Goal: Information Seeking & Learning: Learn about a topic

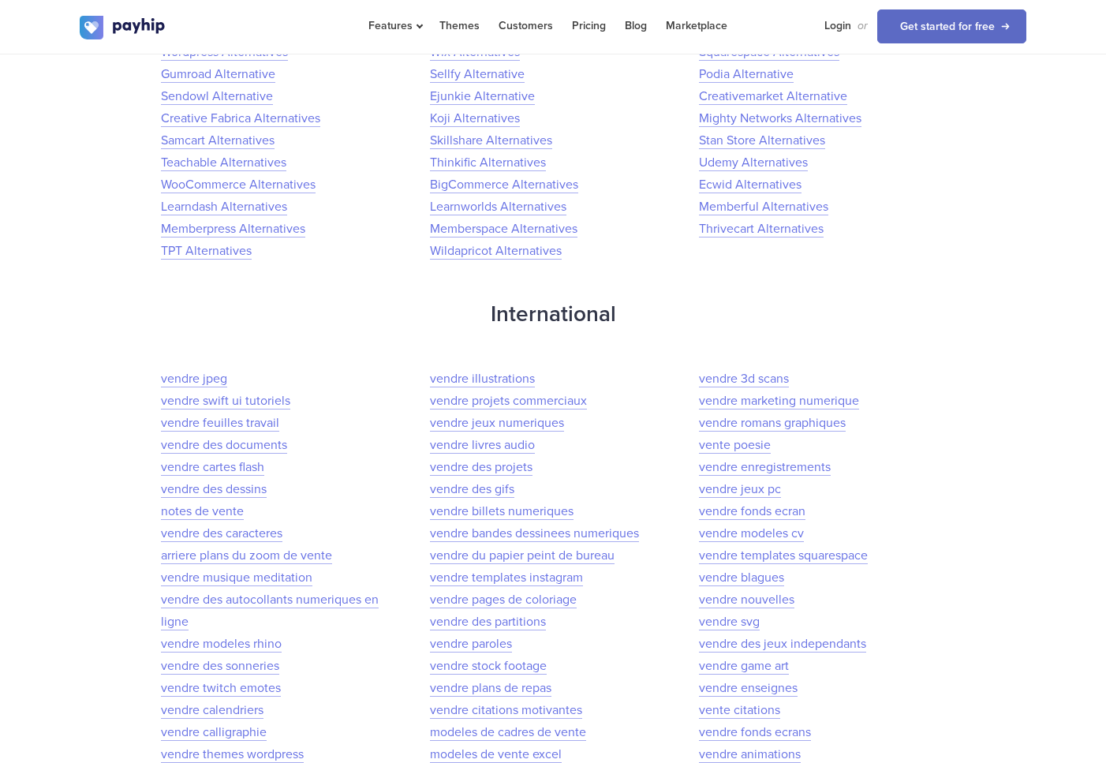
scroll to position [3745, 0]
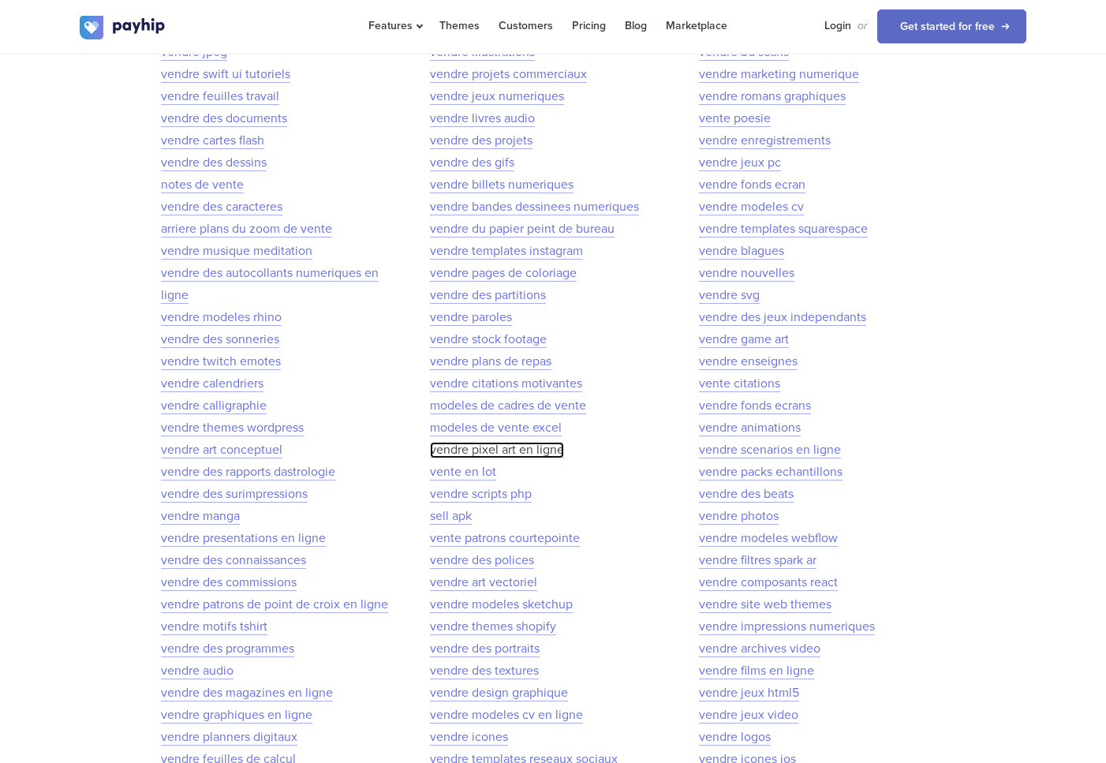
click at [454, 447] on link "vendre pixel art en ligne" at bounding box center [497, 450] width 134 height 17
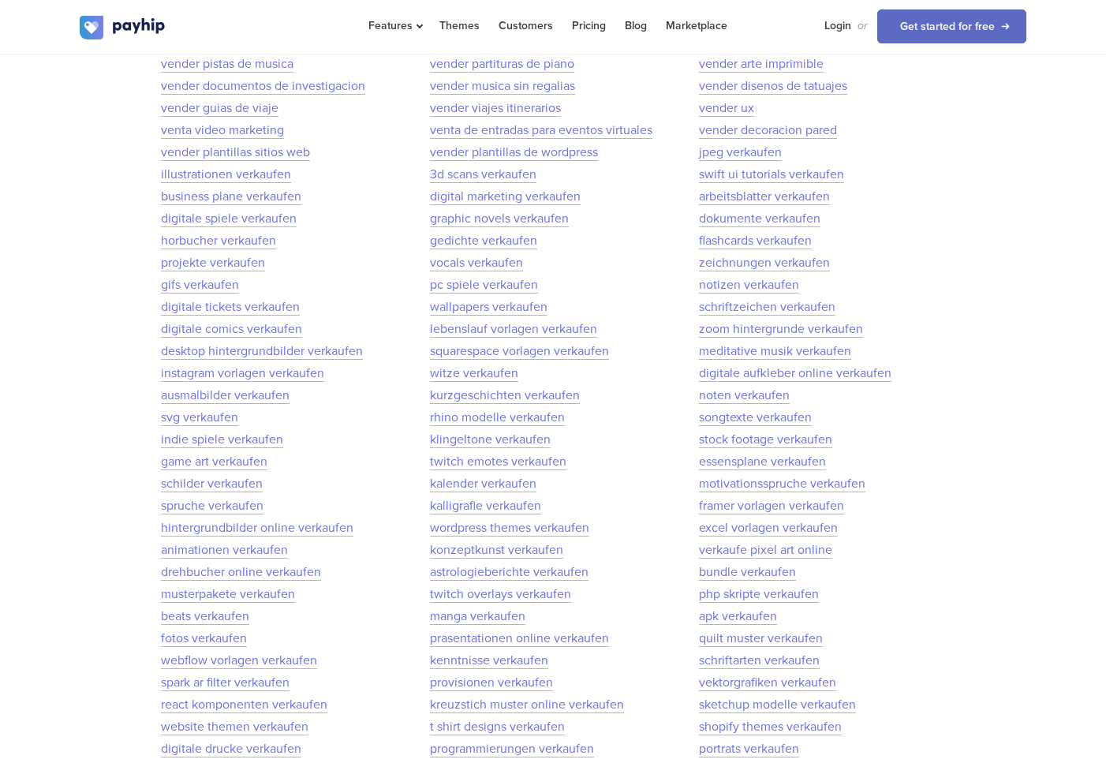
scroll to position [6950, 0]
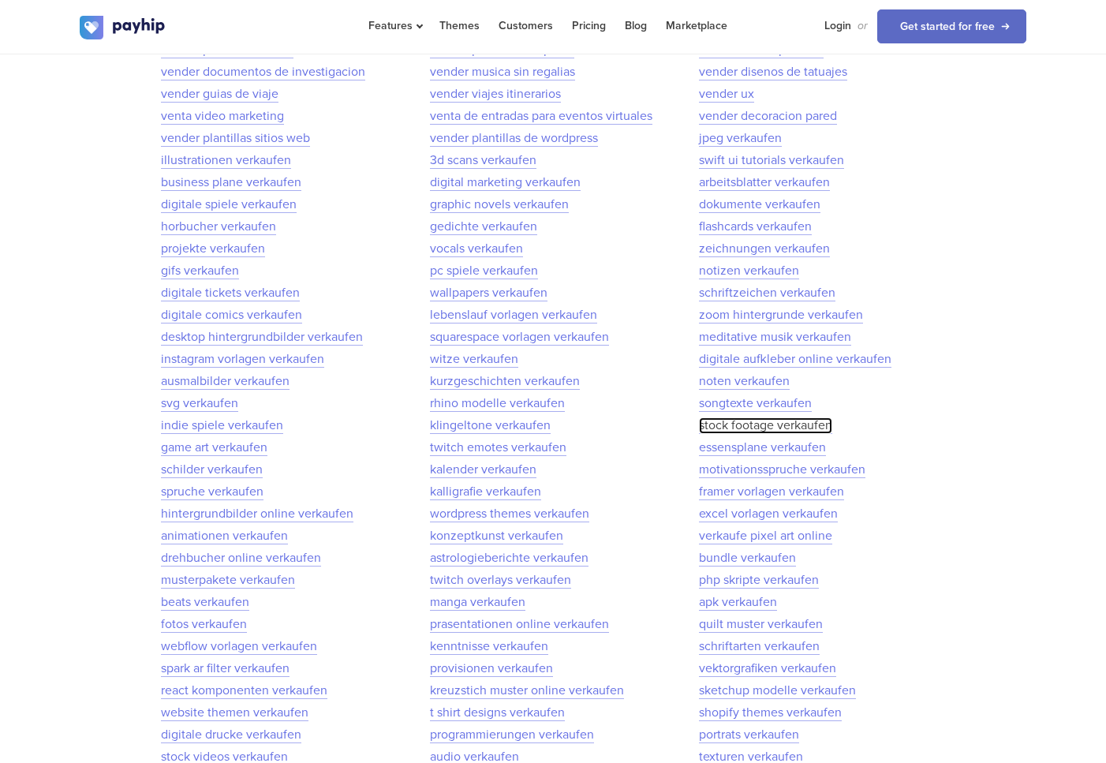
click at [731, 424] on link "stock footage verkaufen" at bounding box center [765, 425] width 133 height 17
click at [194, 286] on link "digitale tickets verkaufen" at bounding box center [230, 293] width 139 height 17
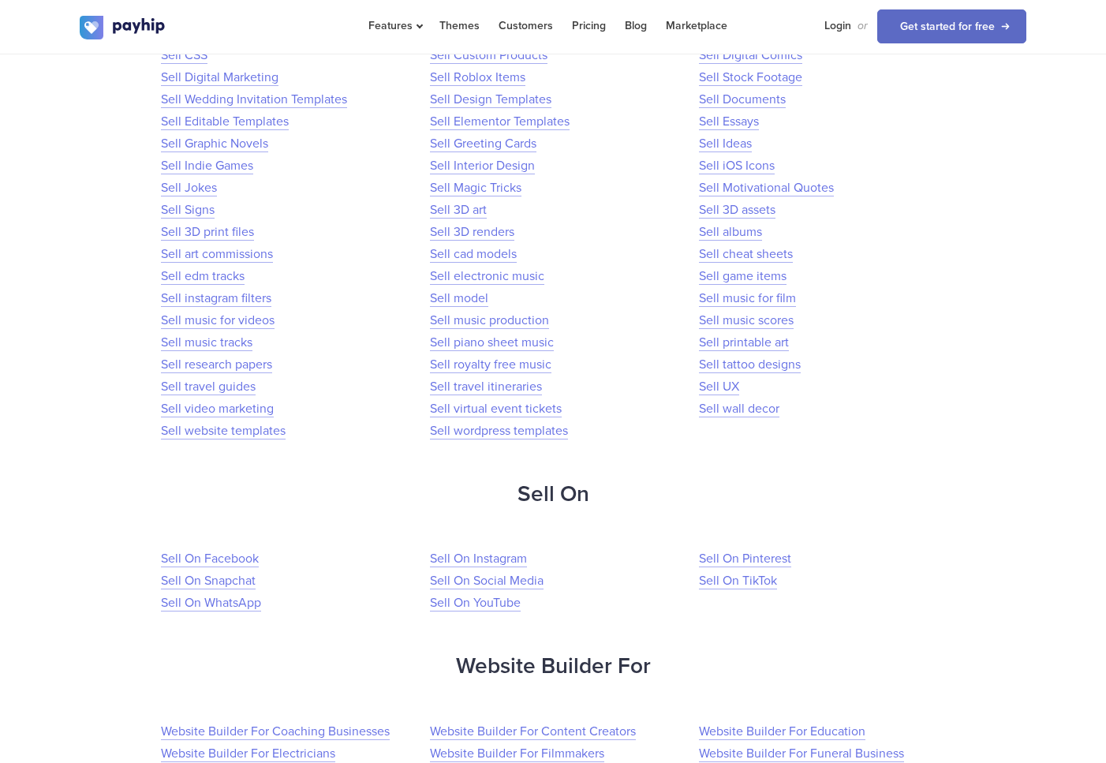
scroll to position [2448, 0]
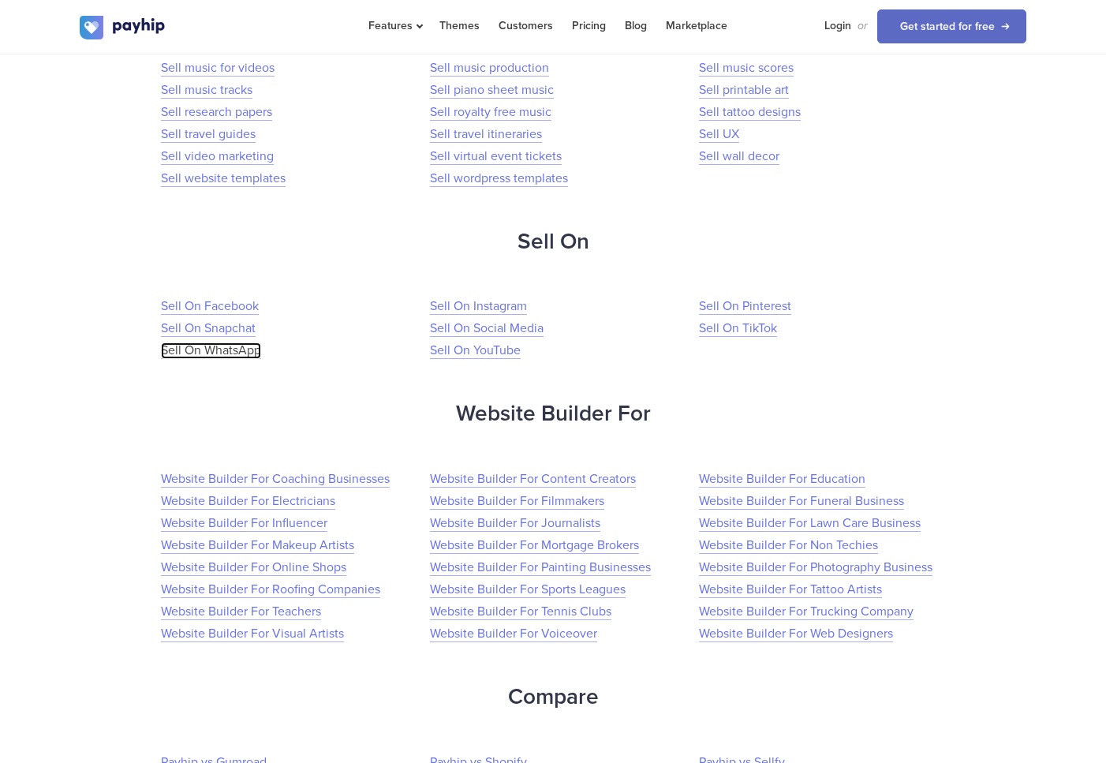
click at [204, 349] on link "Sell On WhatsApp" at bounding box center [211, 350] width 100 height 17
click at [287, 343] on li "Sell On WhatsApp" at bounding box center [282, 350] width 243 height 22
click at [214, 322] on link "Sell On Snapchat" at bounding box center [208, 328] width 95 height 17
click at [730, 332] on link "Sell On TikTok" at bounding box center [738, 328] width 78 height 17
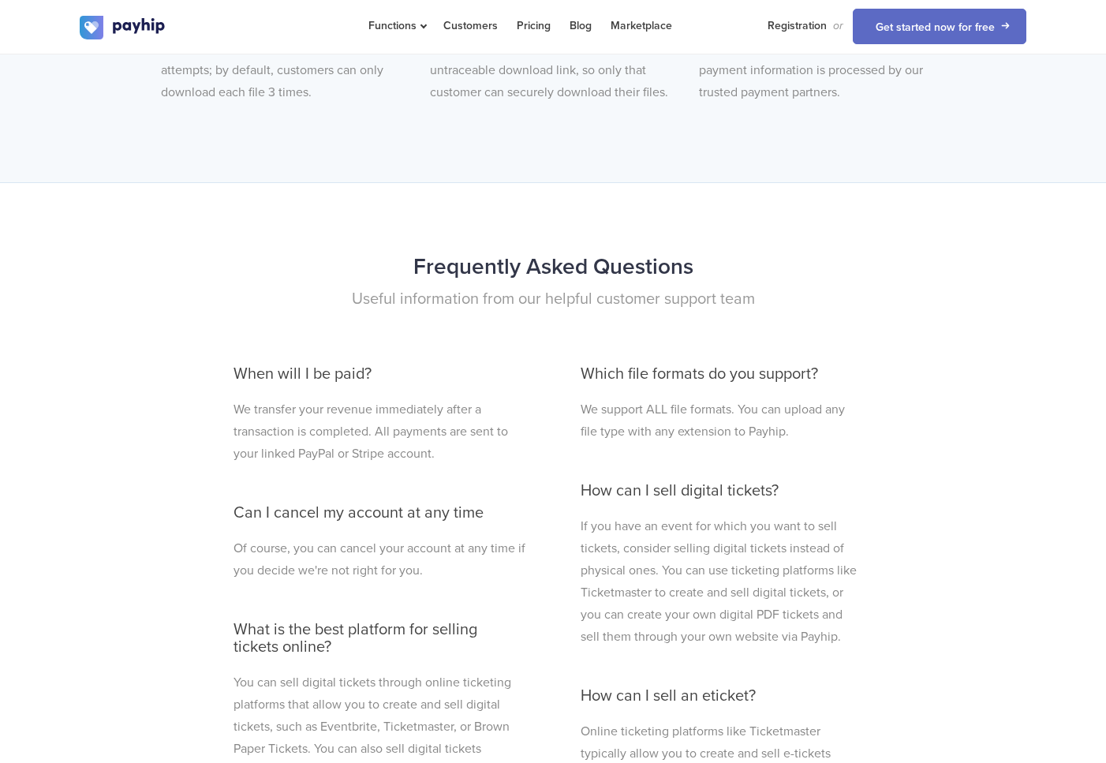
scroll to position [4477, 0]
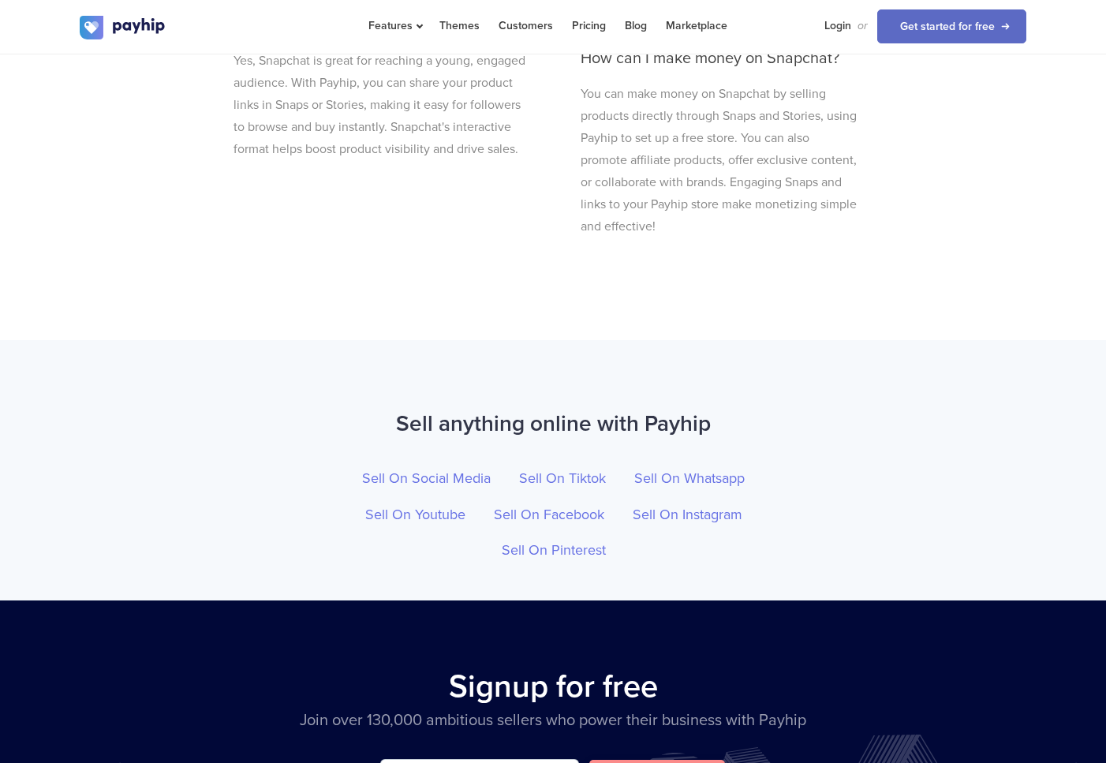
scroll to position [5040, 0]
